Goal: Check status: Check status

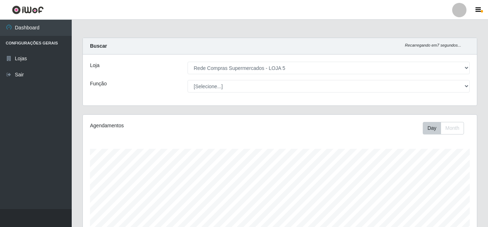
select select "397"
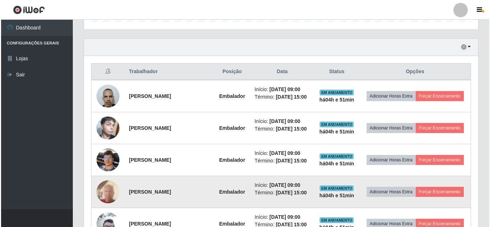
scroll to position [222, 0]
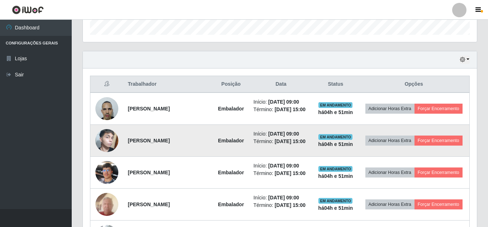
click at [106, 132] on img at bounding box center [106, 141] width 23 height 38
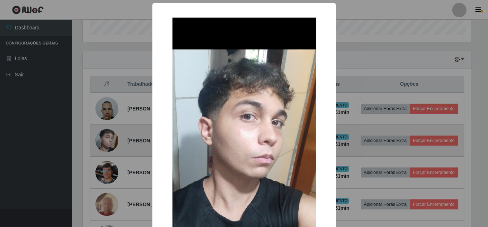
scroll to position [149, 390]
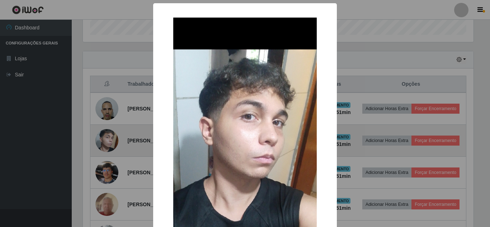
click at [106, 132] on div "× OK Cancel" at bounding box center [245, 113] width 490 height 227
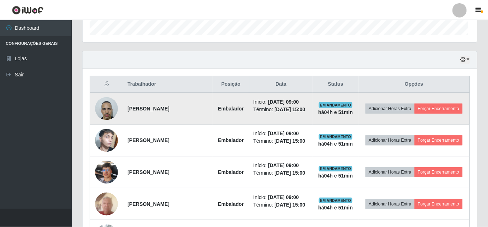
scroll to position [149, 394]
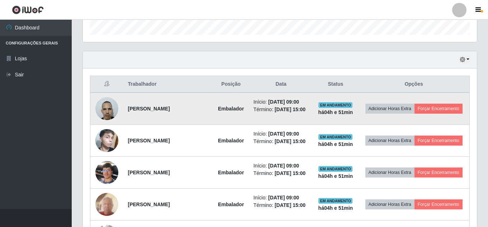
click at [109, 106] on img at bounding box center [106, 108] width 23 height 30
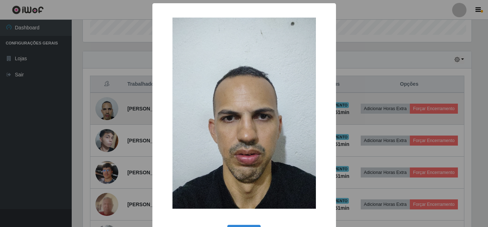
scroll to position [149, 390]
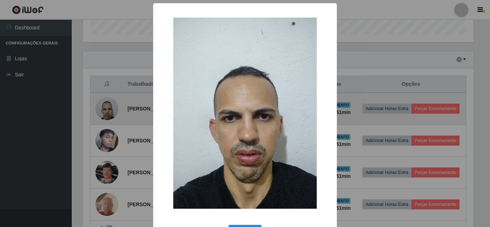
click at [109, 106] on div "× OK Cancel" at bounding box center [245, 113] width 490 height 227
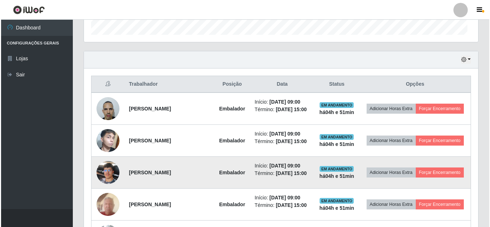
scroll to position [149, 394]
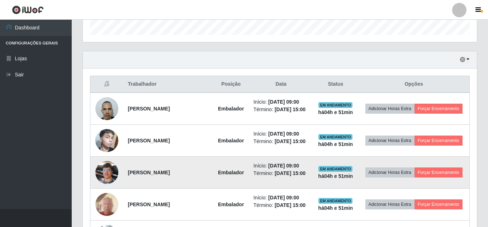
click at [112, 177] on img at bounding box center [106, 172] width 23 height 31
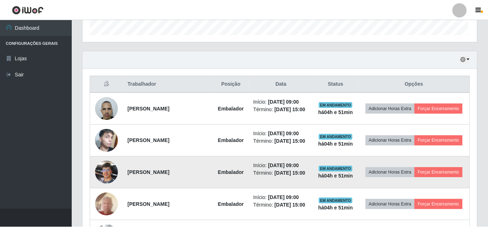
scroll to position [149, 390]
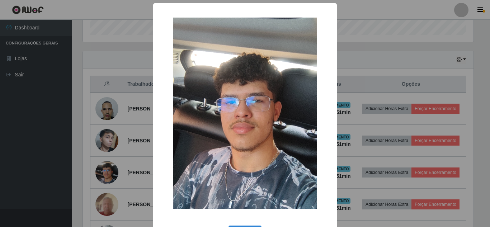
click at [112, 176] on div "× OK Cancel" at bounding box center [245, 113] width 490 height 227
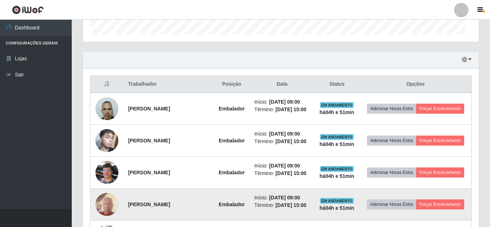
scroll to position [149, 394]
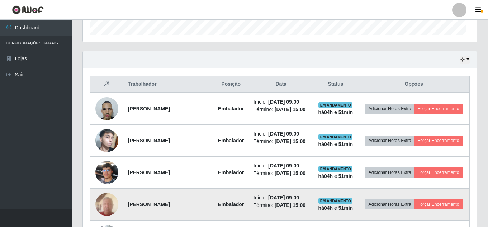
click at [106, 203] on img at bounding box center [106, 204] width 23 height 30
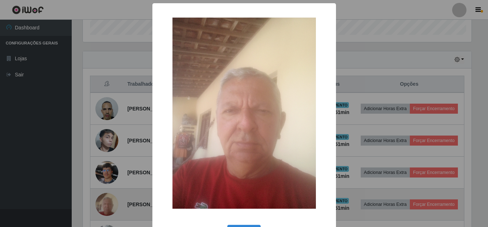
scroll to position [149, 390]
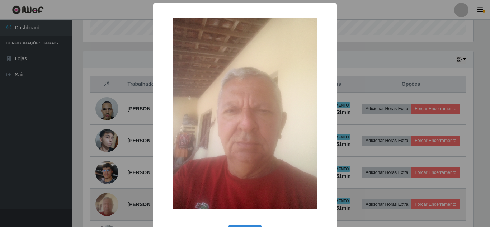
click at [106, 203] on div "× OK Cancel" at bounding box center [245, 113] width 490 height 227
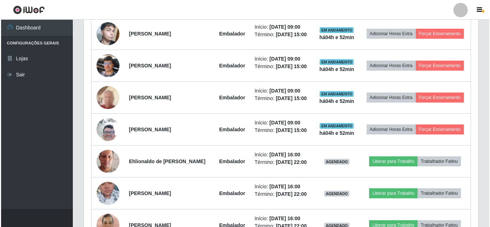
scroll to position [329, 0]
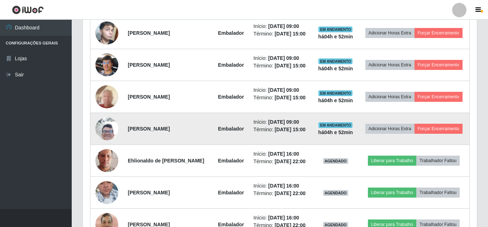
click at [115, 120] on td at bounding box center [106, 129] width 33 height 32
click at [113, 129] on img at bounding box center [106, 128] width 23 height 51
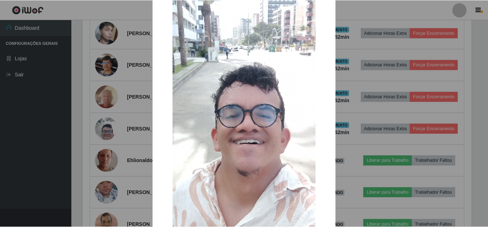
scroll to position [118, 0]
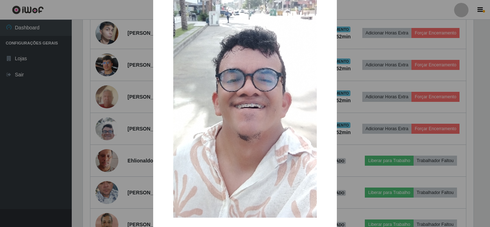
click at [139, 91] on div "× OK Cancel" at bounding box center [245, 113] width 490 height 227
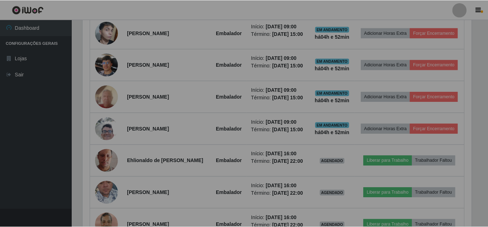
scroll to position [149, 394]
